Goal: Information Seeking & Learning: Learn about a topic

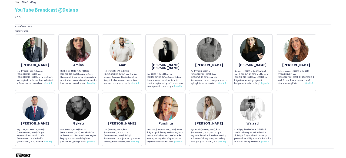
scroll to position [4, 0]
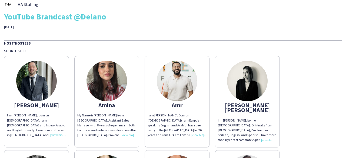
click at [35, 72] on img at bounding box center [36, 81] width 41 height 41
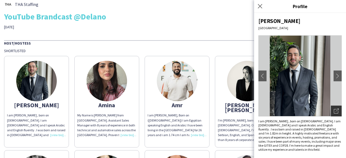
click at [334, 110] on icon "Open photos pop-in" at bounding box center [336, 111] width 5 height 5
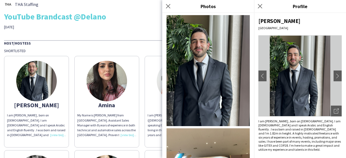
drag, startPoint x: 194, startPoint y: 60, endPoint x: 148, endPoint y: 37, distance: 51.8
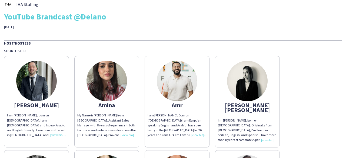
click at [31, 73] on img at bounding box center [36, 81] width 41 height 41
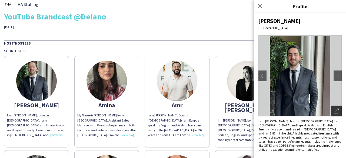
click at [334, 110] on icon "Open photos pop-in" at bounding box center [336, 111] width 5 height 5
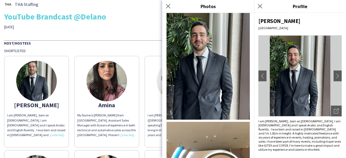
scroll to position [0, 0]
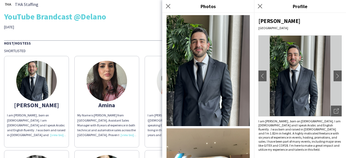
click at [107, 79] on img at bounding box center [107, 81] width 41 height 41
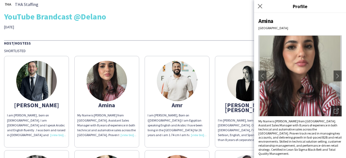
click at [334, 112] on icon "Open photos pop-in" at bounding box center [336, 111] width 5 height 5
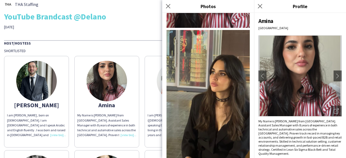
scroll to position [81, 0]
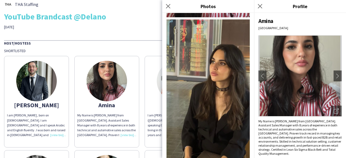
click at [170, 7] on icon "Close pop-in" at bounding box center [168, 6] width 4 height 4
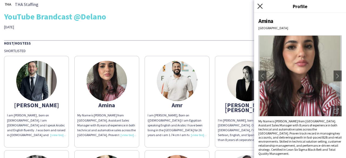
click at [260, 6] on icon at bounding box center [260, 6] width 5 height 5
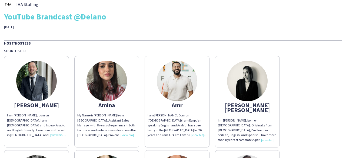
click at [169, 77] on img at bounding box center [177, 81] width 41 height 41
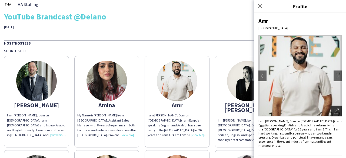
click at [334, 110] on icon "Open photos pop-in" at bounding box center [336, 111] width 5 height 5
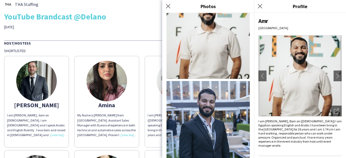
scroll to position [0, 0]
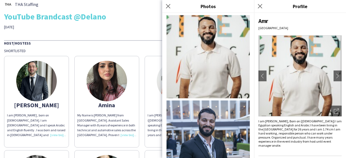
drag, startPoint x: 204, startPoint y: 61, endPoint x: 198, endPoint y: 108, distance: 47.5
click at [206, 58] on img at bounding box center [208, 56] width 83 height 83
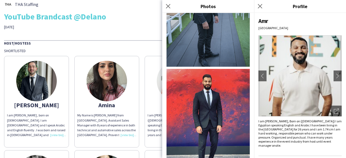
scroll to position [298, 0]
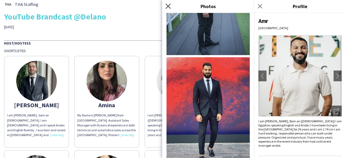
click at [170, 7] on icon "Close pop-in" at bounding box center [168, 6] width 5 height 5
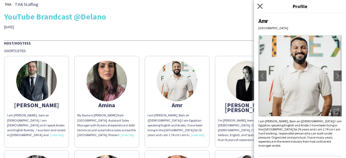
click at [262, 7] on icon "Close pop-in" at bounding box center [260, 6] width 5 height 5
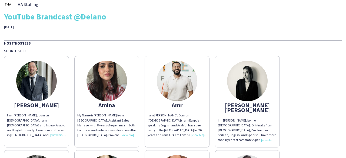
click at [246, 67] on img at bounding box center [247, 81] width 41 height 41
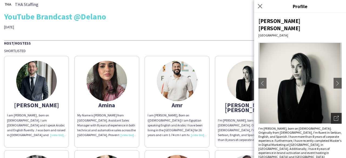
click at [334, 116] on icon "Open photos pop-in" at bounding box center [336, 118] width 5 height 5
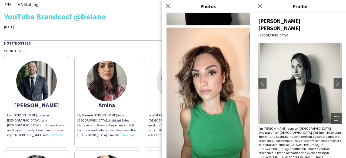
scroll to position [81, 0]
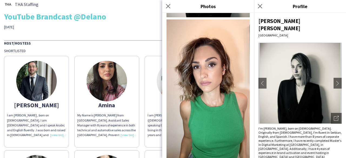
drag, startPoint x: 206, startPoint y: 67, endPoint x: 186, endPoint y: 4, distance: 66.9
click at [186, 4] on h3 "Photos" at bounding box center [208, 6] width 92 height 7
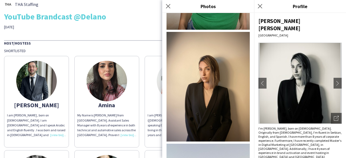
scroll to position [216, 0]
click at [167, 5] on icon "Close pop-in" at bounding box center [168, 6] width 5 height 5
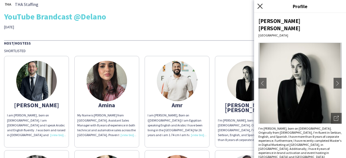
click at [261, 7] on icon at bounding box center [260, 6] width 5 height 5
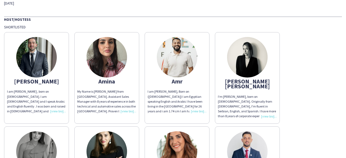
scroll to position [112, 0]
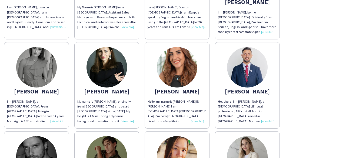
click at [42, 55] on img at bounding box center [36, 67] width 41 height 41
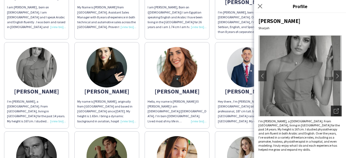
click at [336, 110] on div "Open photos pop-in" at bounding box center [336, 111] width 11 height 11
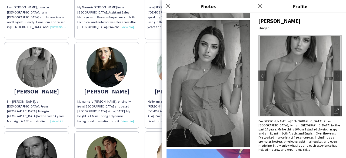
scroll to position [81, 0]
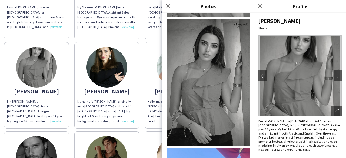
click at [111, 54] on img at bounding box center [107, 67] width 41 height 41
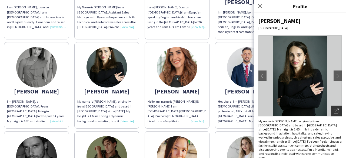
click at [333, 108] on div "Open photos pop-in" at bounding box center [336, 111] width 11 height 11
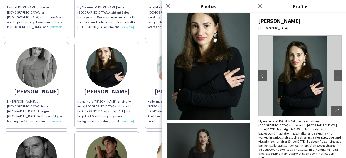
scroll to position [0, 0]
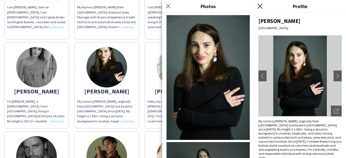
click at [260, 8] on icon "Close pop-in" at bounding box center [260, 6] width 5 height 5
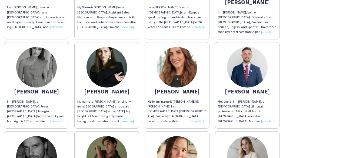
click at [173, 60] on img at bounding box center [177, 67] width 41 height 41
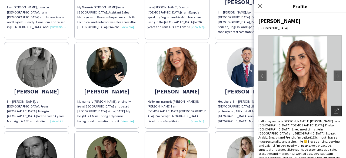
click at [332, 107] on div "Open photos pop-in" at bounding box center [336, 111] width 11 height 11
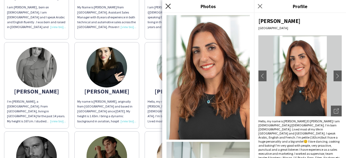
click at [170, 6] on icon "Close pop-in" at bounding box center [168, 6] width 5 height 5
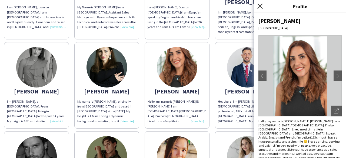
click at [258, 6] on icon "Close pop-in" at bounding box center [260, 6] width 5 height 5
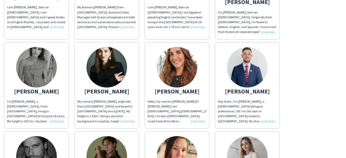
click at [255, 70] on img at bounding box center [247, 67] width 41 height 41
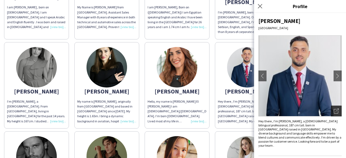
click at [337, 111] on div "Open photos pop-in" at bounding box center [336, 111] width 11 height 11
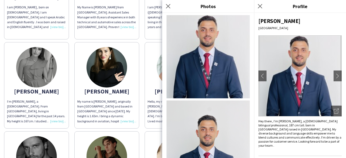
scroll to position [27, 0]
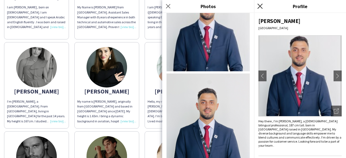
click at [262, 6] on icon "Close pop-in" at bounding box center [260, 6] width 5 height 5
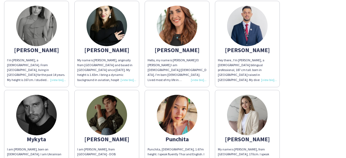
scroll to position [220, 0]
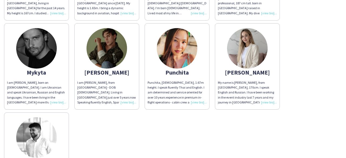
click at [43, 42] on img at bounding box center [36, 48] width 41 height 41
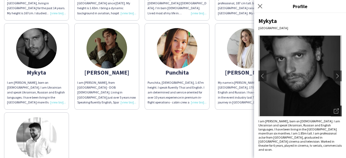
click at [334, 109] on icon "Open photos pop-in" at bounding box center [336, 111] width 5 height 5
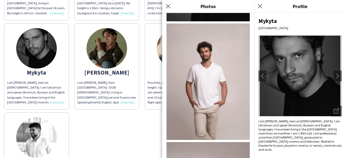
scroll to position [81, 0]
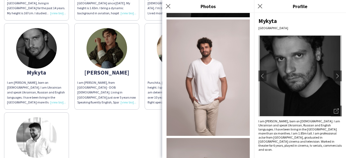
click at [109, 44] on img at bounding box center [107, 48] width 41 height 41
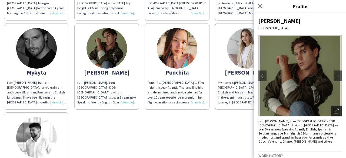
click at [334, 109] on icon "Open photos pop-in" at bounding box center [336, 111] width 5 height 5
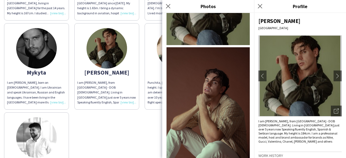
scroll to position [54, 0]
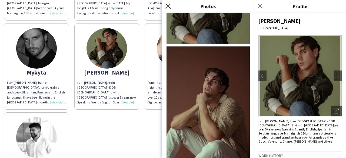
click at [169, 8] on icon "Close pop-in" at bounding box center [168, 6] width 5 height 5
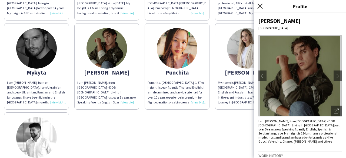
click at [258, 8] on icon at bounding box center [260, 6] width 5 height 5
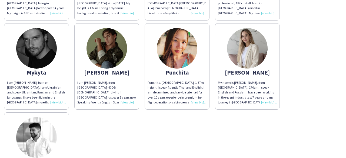
click at [187, 47] on img at bounding box center [177, 48] width 41 height 41
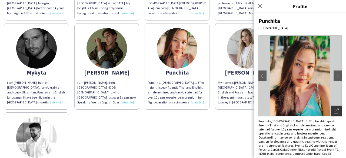
click at [334, 112] on icon "Open photos pop-in" at bounding box center [336, 111] width 5 height 5
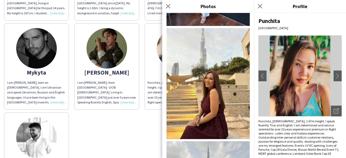
scroll to position [352, 0]
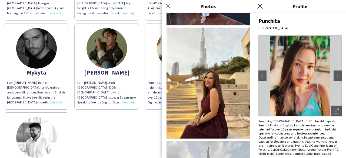
click at [259, 5] on icon at bounding box center [260, 6] width 5 height 5
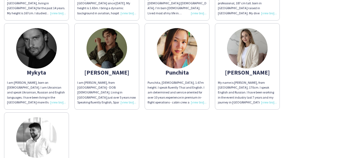
click at [251, 38] on img at bounding box center [247, 48] width 41 height 41
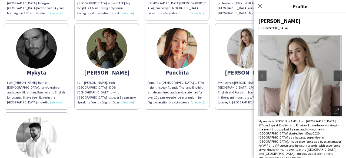
click at [334, 109] on icon "Open photos pop-in" at bounding box center [336, 111] width 5 height 5
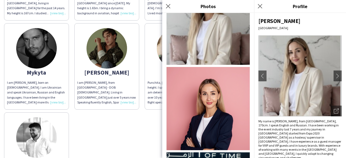
scroll to position [54, 0]
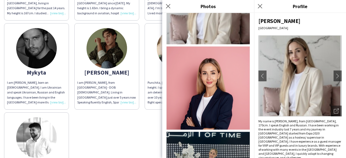
click at [324, 7] on h3 "Profile" at bounding box center [300, 6] width 92 height 7
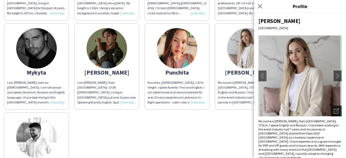
click at [334, 112] on icon "Open photos pop-in" at bounding box center [336, 111] width 5 height 5
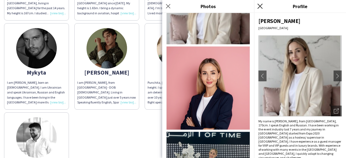
click at [259, 6] on icon at bounding box center [260, 6] width 5 height 5
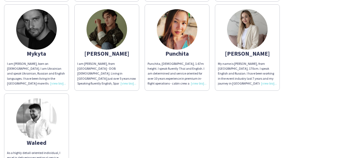
scroll to position [274, 0]
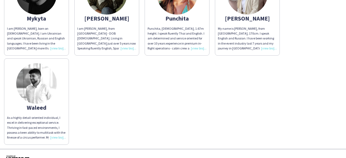
click at [45, 77] on img at bounding box center [36, 83] width 41 height 41
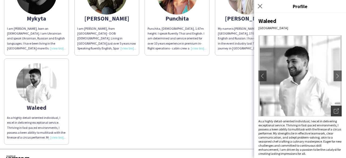
click at [334, 110] on icon "Open photos pop-in" at bounding box center [336, 111] width 5 height 5
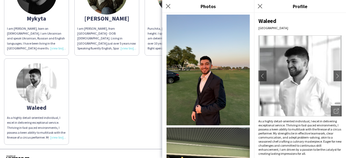
scroll to position [189, 0]
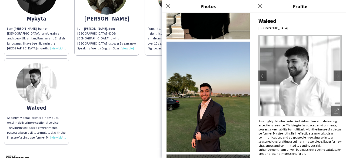
click at [330, 4] on h3 "Profile" at bounding box center [300, 6] width 92 height 7
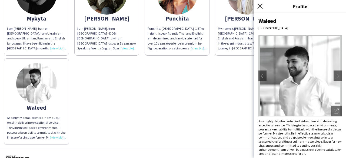
click at [262, 7] on icon "Close pop-in" at bounding box center [260, 6] width 5 height 5
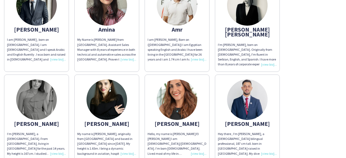
scroll to position [81, 0]
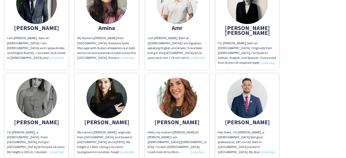
click at [54, 59] on div "I am [PERSON_NAME] , born on [DEMOGRAPHIC_DATA]. I am [DEMOGRAPHIC_DATA] and I …" at bounding box center [36, 48] width 59 height 25
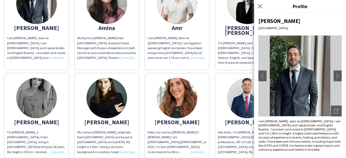
scroll to position [54, 0]
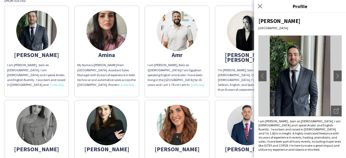
click at [271, 19] on div "[PERSON_NAME]" at bounding box center [300, 20] width 83 height 7
copy div "[PERSON_NAME]"
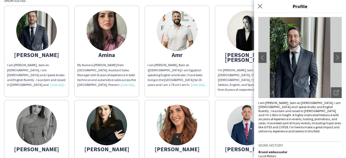
scroll to position [27, 0]
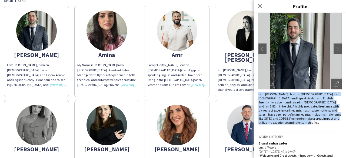
drag, startPoint x: 323, startPoint y: 123, endPoint x: 258, endPoint y: 96, distance: 70.2
click at [258, 96] on div "[PERSON_NAME][GEOGRAPHIC_DATA] chevron-left chevron-right Open photos pop-in I …" at bounding box center [300, 85] width 92 height 145
copy div "I am [PERSON_NAME] , born on [DEMOGRAPHIC_DATA]. I am [DEMOGRAPHIC_DATA] and I …"
click at [260, 5] on icon "Close pop-in" at bounding box center [260, 6] width 5 height 5
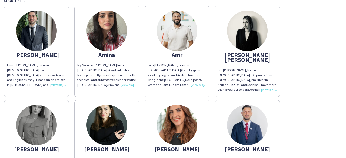
click at [131, 86] on div "My Name is [PERSON_NAME] from [GEOGRAPHIC_DATA]. Assistant Sales Manager with 8…" at bounding box center [106, 75] width 59 height 25
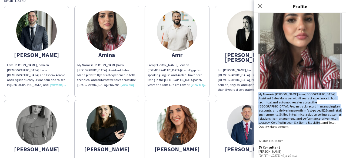
drag, startPoint x: 328, startPoint y: 124, endPoint x: 257, endPoint y: 95, distance: 77.1
click at [257, 95] on div "Amina [GEOGRAPHIC_DATA] chevron-left chevron-right Open photos pop-in My Name i…" at bounding box center [300, 85] width 92 height 145
copy div "My Name is [PERSON_NAME] from [GEOGRAPHIC_DATA]. Assistant Sales Manager with 8…"
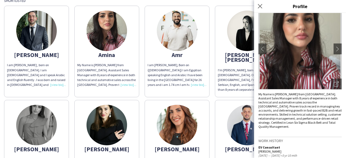
click at [195, 85] on div "I am [PERSON_NAME], Born on ([DEMOGRAPHIC_DATA]) I am Egyptian speaking English…" at bounding box center [177, 75] width 59 height 25
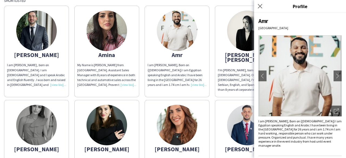
click at [333, 141] on div "I am [PERSON_NAME], Born on ([DEMOGRAPHIC_DATA]) I am Egyptian speaking English…" at bounding box center [300, 133] width 83 height 28
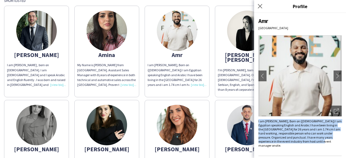
drag, startPoint x: 258, startPoint y: 121, endPoint x: 335, endPoint y: 143, distance: 79.7
click at [335, 143] on div "Amr [GEOGRAPHIC_DATA] chevron-left chevron-right Open photos pop-in I am [PERSO…" at bounding box center [300, 85] width 92 height 145
copy div "I am [PERSON_NAME], Born on ([DEMOGRAPHIC_DATA]) I am Egyptian speaking English…"
click at [261, 5] on icon at bounding box center [260, 6] width 5 height 5
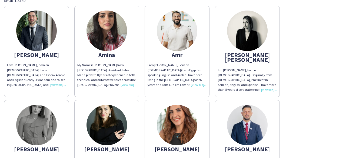
click at [265, 85] on div "I'm [PERSON_NAME], born on [DEMOGRAPHIC_DATA]. Originally from [DEMOGRAPHIC_DAT…" at bounding box center [247, 80] width 59 height 25
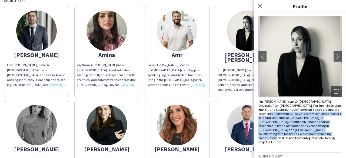
drag, startPoint x: 301, startPoint y: 126, endPoint x: 259, endPoint y: 105, distance: 47.2
click at [259, 105] on div "I'm [PERSON_NAME], born on [DEMOGRAPHIC_DATA]. Originally from [DEMOGRAPHIC_DAT…" at bounding box center [300, 122] width 83 height 45
click at [270, 128] on div "I'm [PERSON_NAME], born on [DEMOGRAPHIC_DATA]. Originally from [DEMOGRAPHIC_DAT…" at bounding box center [300, 122] width 83 height 45
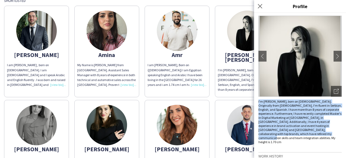
drag, startPoint x: 300, startPoint y: 127, endPoint x: 256, endPoint y: 96, distance: 53.7
click at [256, 96] on div "[PERSON_NAME] [PERSON_NAME] Dubai chevron-left chevron-right Open photos pop-in…" at bounding box center [300, 85] width 92 height 145
copy div "I'm [PERSON_NAME], born on [DEMOGRAPHIC_DATA]. Originally from [DEMOGRAPHIC_DAT…"
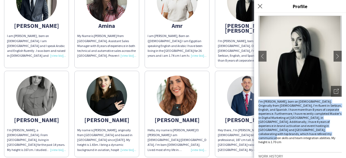
scroll to position [108, 0]
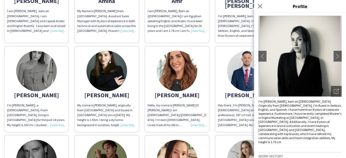
click at [53, 119] on div "I’m [PERSON_NAME], a [DEMOGRAPHIC_DATA]. From [GEOGRAPHIC_DATA], living in [GEO…" at bounding box center [36, 115] width 59 height 25
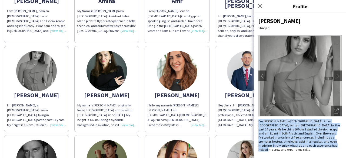
drag, startPoint x: 272, startPoint y: 151, endPoint x: 257, endPoint y: 123, distance: 32.2
click at [257, 123] on div "[PERSON_NAME] chevron-left chevron-right Open photos pop-in I’m [PERSON_NAME], …" at bounding box center [300, 85] width 92 height 145
copy div "I’m [PERSON_NAME], a [DEMOGRAPHIC_DATA]. From [GEOGRAPHIC_DATA], living in [GEO…"
click at [259, 3] on app-icon "Close pop-in" at bounding box center [260, 6] width 8 height 8
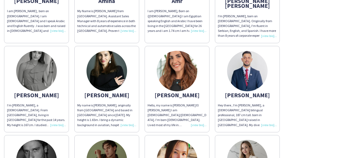
click at [115, 75] on img at bounding box center [107, 71] width 41 height 41
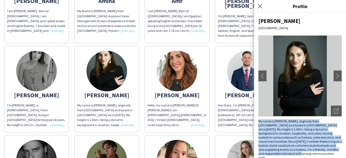
drag, startPoint x: 291, startPoint y: 154, endPoint x: 258, endPoint y: 122, distance: 46.3
click at [258, 122] on div "[PERSON_NAME] Dubai chevron-left chevron-right Open photos pop-in My name is [P…" at bounding box center [300, 85] width 92 height 145
copy div "My name is [PERSON_NAME], originally from [GEOGRAPHIC_DATA] and based in [GEOGR…"
click at [173, 70] on img at bounding box center [177, 71] width 41 height 41
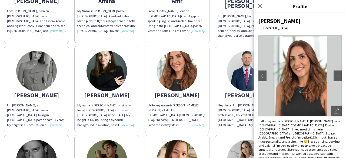
scroll to position [27, 0]
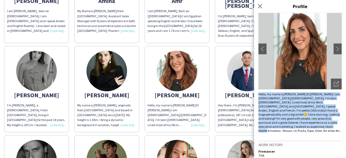
drag, startPoint x: 268, startPoint y: 131, endPoint x: 257, endPoint y: 95, distance: 37.2
click at [257, 95] on div "[PERSON_NAME][GEOGRAPHIC_DATA] chevron-left chevron-right Open photos pop-in He…" at bounding box center [300, 85] width 92 height 145
copy div "Hello, my name is [PERSON_NAME] El [PERSON_NAME] I am [DEMOGRAPHIC_DATA]/[DEMOG…"
click at [236, 65] on img at bounding box center [247, 71] width 41 height 41
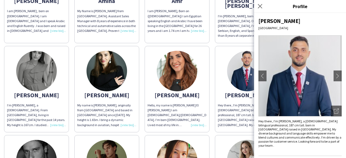
drag, startPoint x: 257, startPoint y: 121, endPoint x: 330, endPoint y: 145, distance: 76.8
click at [330, 145] on div "[PERSON_NAME][GEOGRAPHIC_DATA] chevron-left chevron-right Open photos pop-in He…" at bounding box center [300, 85] width 92 height 145
click at [314, 142] on div "Hey there , I'm [PERSON_NAME], a [DEMOGRAPHIC_DATA] bilingual professional, 187…" at bounding box center [300, 133] width 83 height 28
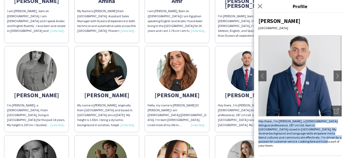
drag, startPoint x: 320, startPoint y: 143, endPoint x: 259, endPoint y: 121, distance: 64.9
click at [259, 121] on div "Hey there , I'm [PERSON_NAME], a [DEMOGRAPHIC_DATA] bilingual professional, 187…" at bounding box center [300, 133] width 83 height 28
copy div "Hey there , I'm [PERSON_NAME], a [DEMOGRAPHIC_DATA] bilingual professional, 187…"
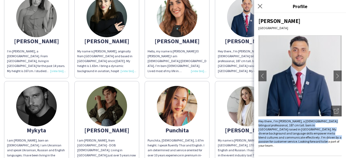
scroll to position [189, 0]
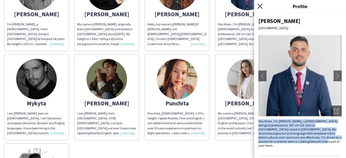
click at [259, 6] on icon "Close pop-in" at bounding box center [260, 6] width 5 height 5
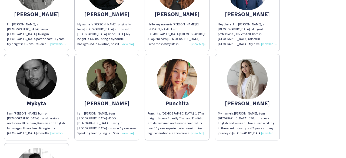
click at [31, 80] on img at bounding box center [36, 79] width 41 height 41
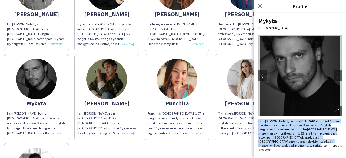
drag, startPoint x: 256, startPoint y: 120, endPoint x: 295, endPoint y: 147, distance: 47.7
click at [295, 147] on div "Mykyta [GEOGRAPHIC_DATA] chevron-left chevron-right Open photos pop-in I am [PE…" at bounding box center [300, 85] width 92 height 145
copy span "I am [PERSON_NAME], born on [DEMOGRAPHIC_DATA]. I am Ukrainian and speak Ukrain…"
click at [100, 85] on img at bounding box center [107, 79] width 41 height 41
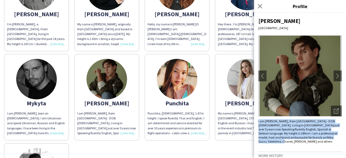
drag, startPoint x: 258, startPoint y: 121, endPoint x: 272, endPoint y: 143, distance: 26.2
click at [272, 143] on div "[PERSON_NAME][GEOGRAPHIC_DATA] chevron-left chevron-right Open photos pop-in I …" at bounding box center [300, 85] width 92 height 145
click at [182, 74] on img at bounding box center [177, 79] width 41 height 41
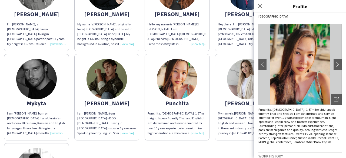
scroll to position [27, 0]
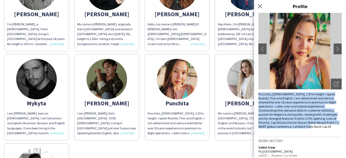
drag, startPoint x: 258, startPoint y: 121, endPoint x: 315, endPoint y: 127, distance: 57.5
click at [315, 127] on div "Punchita [GEOGRAPHIC_DATA] chevron-left chevron-right Open photos pop-in Punchi…" at bounding box center [300, 85] width 92 height 145
click at [245, 82] on img at bounding box center [247, 79] width 41 height 41
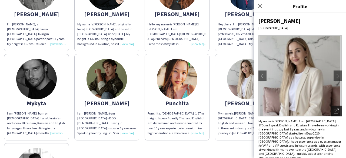
click at [334, 114] on div "Open photos pop-in" at bounding box center [336, 111] width 11 height 11
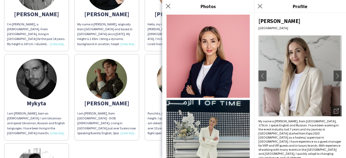
scroll to position [81, 0]
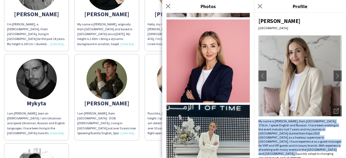
drag, startPoint x: 258, startPoint y: 120, endPoint x: 330, endPoint y: 149, distance: 77.6
click at [330, 149] on div "[PERSON_NAME] [GEOGRAPHIC_DATA] chevron-left chevron-right Open photos pop-in M…" at bounding box center [300, 85] width 92 height 145
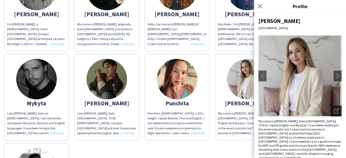
click at [334, 113] on icon at bounding box center [336, 111] width 4 height 4
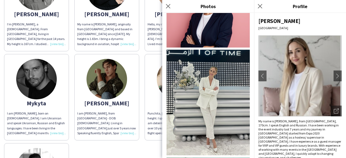
scroll to position [135, 0]
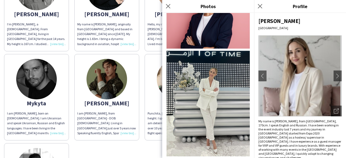
click at [219, 81] on img at bounding box center [208, 104] width 83 height 106
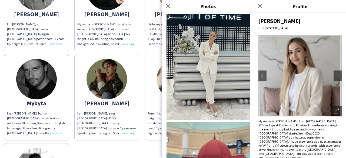
scroll to position [189, 0]
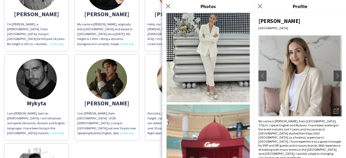
click at [115, 143] on div "[PERSON_NAME] I am [PERSON_NAME] , born on [DEMOGRAPHIC_DATA]. I am [DEMOGRAPHI…" at bounding box center [173, 49] width 338 height 362
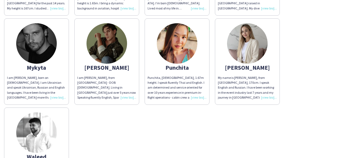
scroll to position [271, 0]
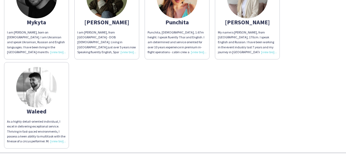
drag, startPoint x: 56, startPoint y: 136, endPoint x: 71, endPoint y: 128, distance: 17.1
click at [56, 136] on div "As a highly detail-oriented individual, I excel in delivering exceptional servi…" at bounding box center [36, 131] width 59 height 25
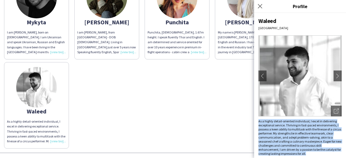
drag, startPoint x: 313, startPoint y: 153, endPoint x: 258, endPoint y: 123, distance: 62.7
click at [258, 123] on div "Waleed [GEOGRAPHIC_DATA] chevron-left chevron-right Open photos pop-in As a hig…" at bounding box center [300, 85] width 92 height 145
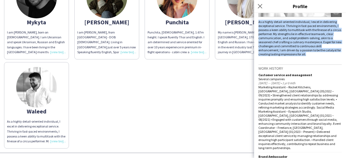
scroll to position [108, 0]
